Goal: Navigation & Orientation: Find specific page/section

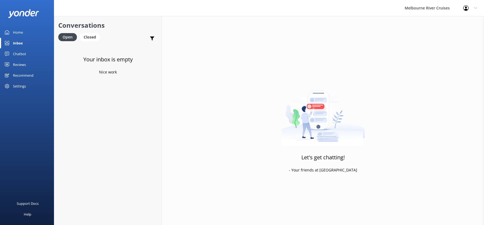
click at [18, 44] on div "Inbox" at bounding box center [18, 43] width 10 height 11
click at [20, 32] on div "Home" at bounding box center [18, 32] width 10 height 11
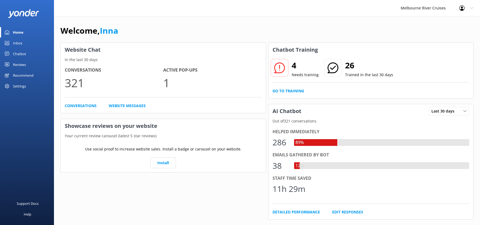
click at [20, 42] on div "Inbox" at bounding box center [17, 43] width 9 height 11
